Goal: Task Accomplishment & Management: Use online tool/utility

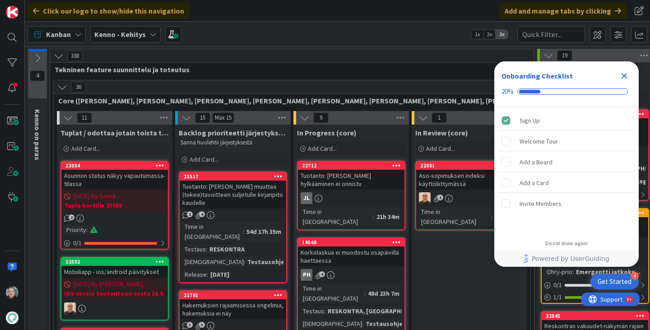
click at [625, 77] on icon "Close Checklist" at bounding box center [624, 76] width 6 height 6
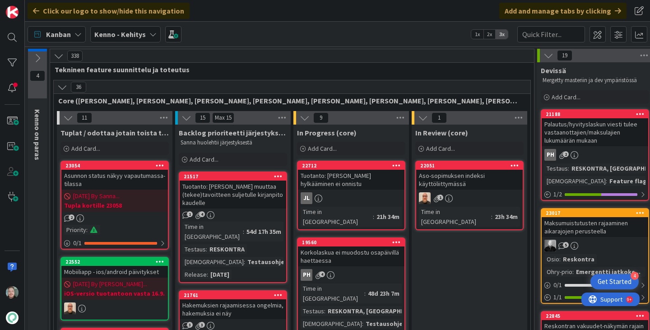
click at [152, 40] on div "Kenno - Kehitys" at bounding box center [125, 34] width 70 height 16
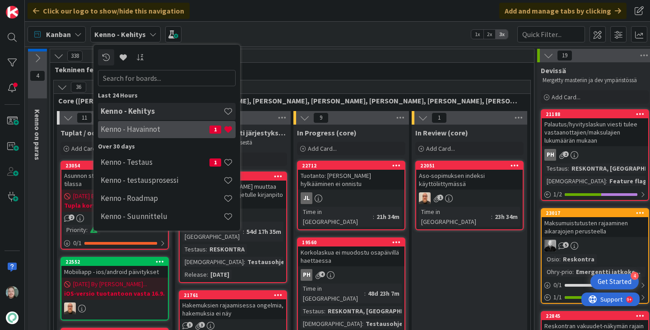
click at [182, 135] on div "Kenno - Havainnot 1" at bounding box center [167, 129] width 138 height 17
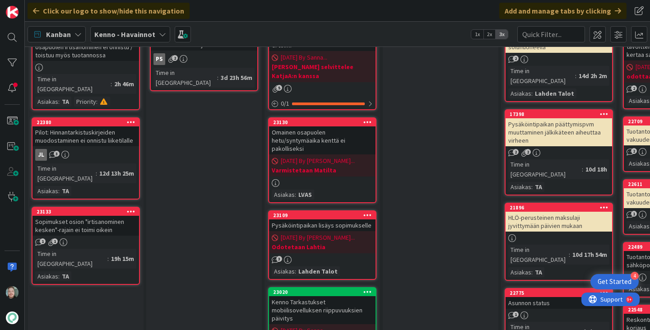
scroll to position [180, 0]
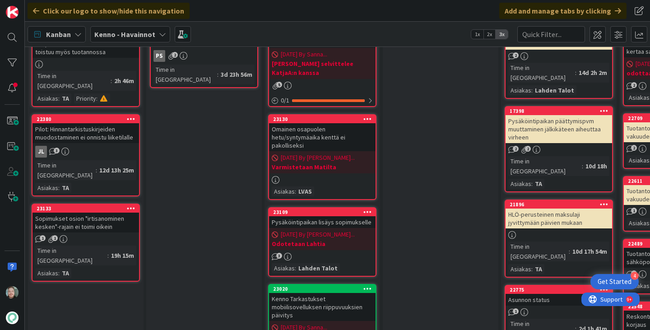
click at [108, 212] on div "Sopimukset osion "irtisanominen kesken"-rajain ei toimi oikein" at bounding box center [85, 222] width 106 height 20
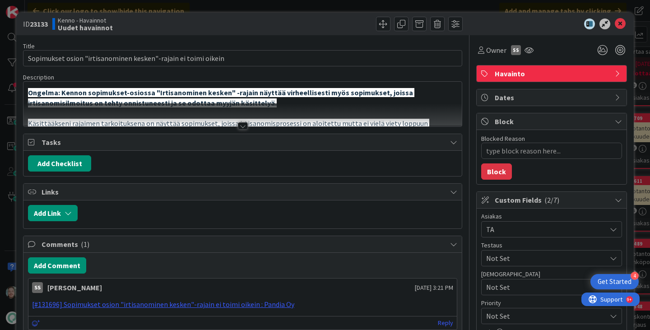
click at [240, 121] on div at bounding box center [242, 114] width 438 height 23
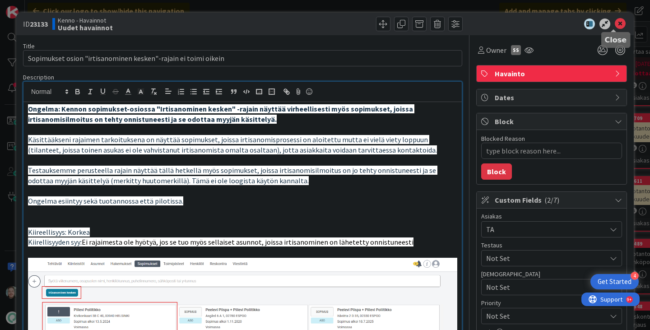
click at [614, 23] on icon at bounding box center [619, 23] width 11 height 11
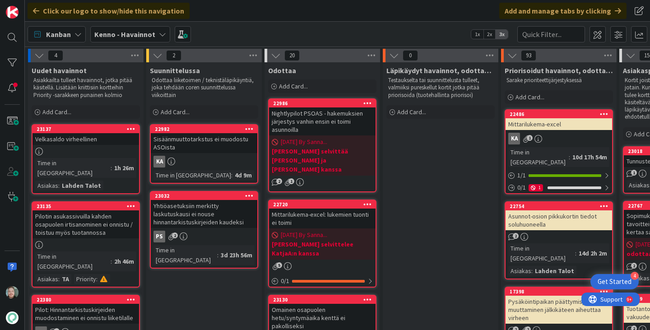
click at [99, 145] on link "23137 Velkasaldo virheellinen Time in [GEOGRAPHIC_DATA] : 1h 26m [GEOGRAPHIC_DA…" at bounding box center [86, 159] width 108 height 70
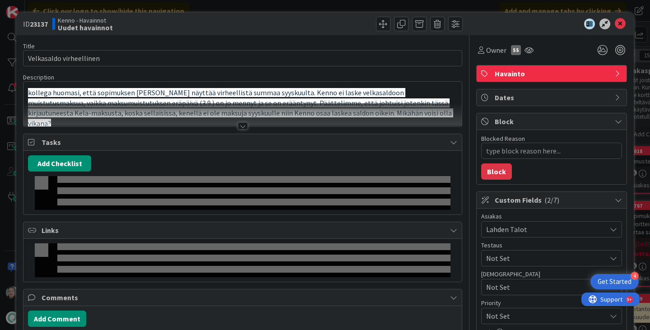
type textarea "x"
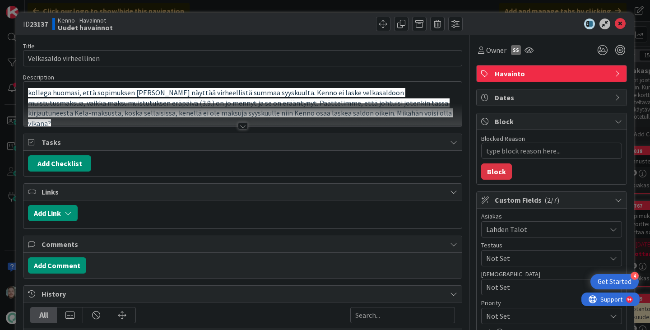
click at [238, 124] on div at bounding box center [243, 125] width 10 height 7
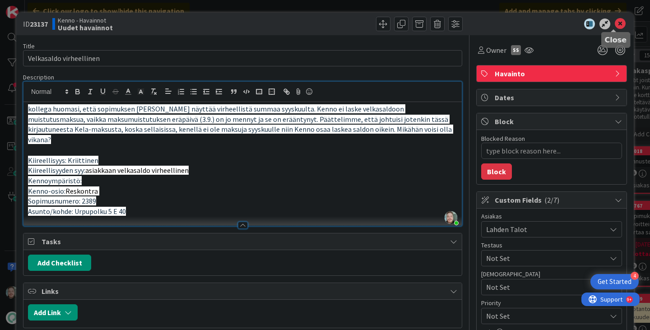
click at [617, 23] on icon at bounding box center [619, 23] width 11 height 11
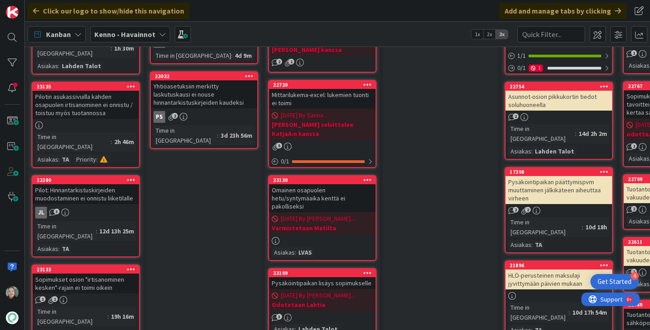
scroll to position [90, 0]
